Goal: Information Seeking & Learning: Find specific fact

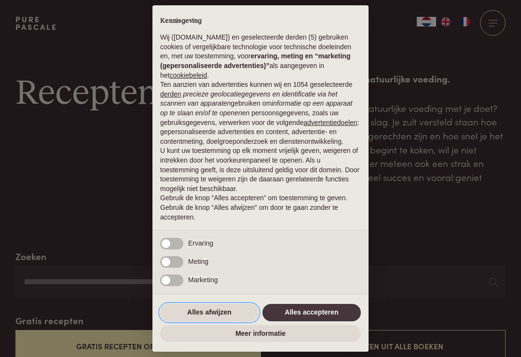
click at [211, 312] on button "Alles afwijzen" at bounding box center [209, 312] width 98 height 17
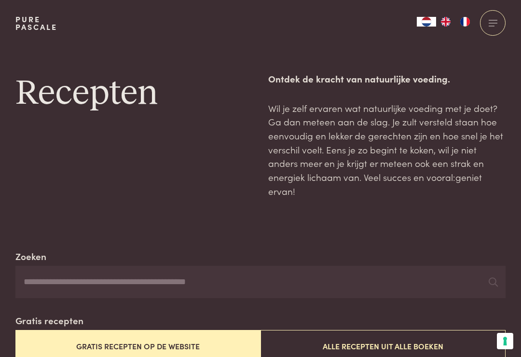
click at [55, 274] on input "Zoeken" at bounding box center [260, 282] width 490 height 33
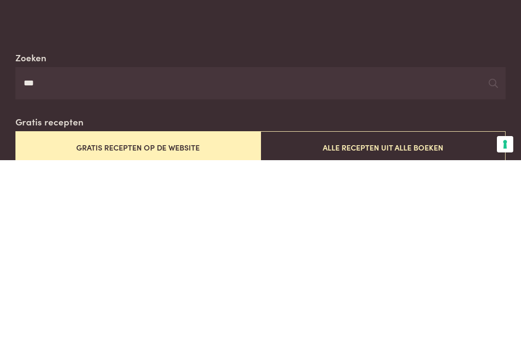
click at [498, 275] on icon at bounding box center [492, 279] width 9 height 9
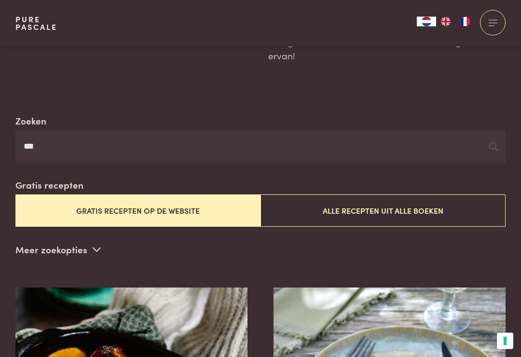
scroll to position [135, 0]
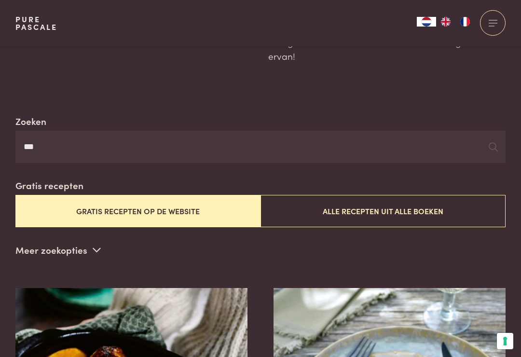
click at [118, 209] on button "Gratis recepten op de website" at bounding box center [137, 211] width 245 height 32
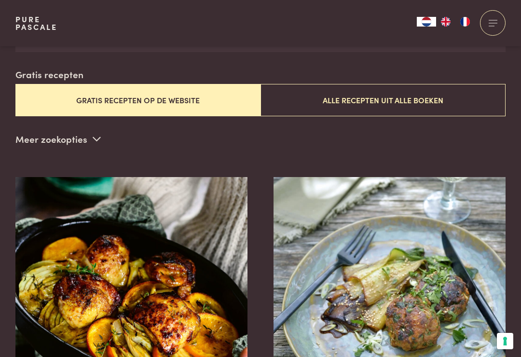
scroll to position [246, 0]
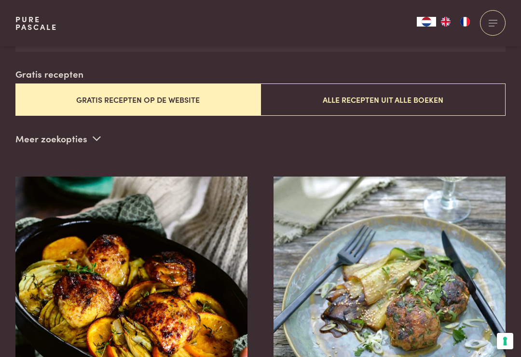
click at [98, 131] on span at bounding box center [97, 138] width 8 height 14
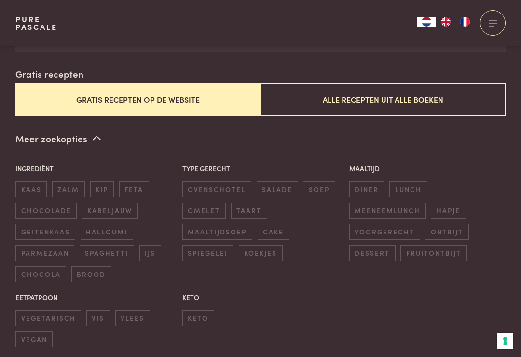
click at [114, 181] on span "kip" at bounding box center [102, 189] width 24 height 16
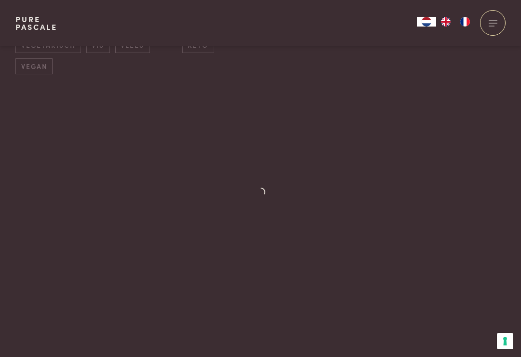
scroll to position [185, 0]
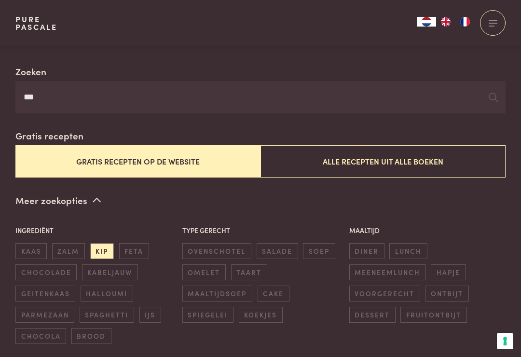
click at [372, 157] on button "Alle recepten uit alle boeken" at bounding box center [382, 161] width 245 height 32
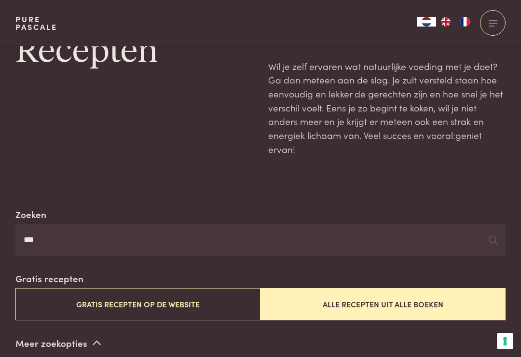
scroll to position [44, 0]
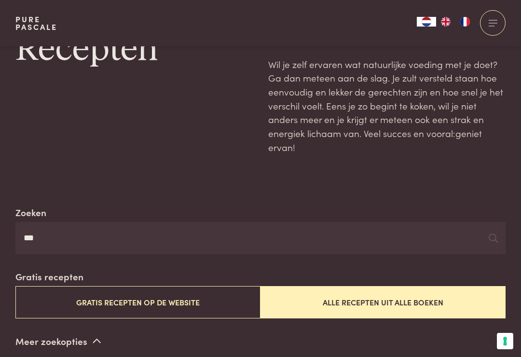
click at [490, 233] on icon at bounding box center [492, 237] width 9 height 9
click at [493, 236] on icon at bounding box center [492, 237] width 9 height 9
click at [489, 238] on icon at bounding box center [492, 237] width 9 height 9
click at [500, 231] on input "***" at bounding box center [260, 238] width 490 height 33
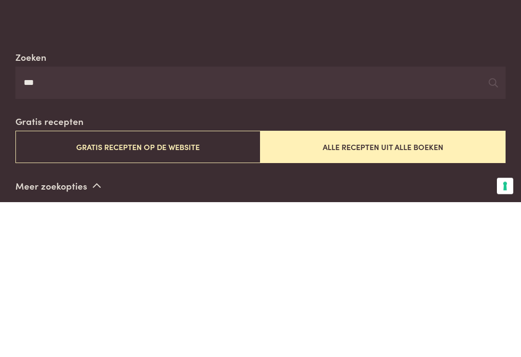
type input "***"
click at [487, 222] on input "***" at bounding box center [260, 238] width 490 height 33
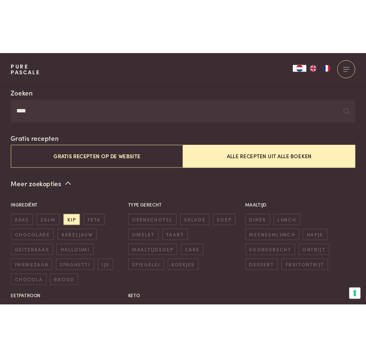
scroll to position [180, 0]
